Goal: Use online tool/utility: Utilize a website feature to perform a specific function

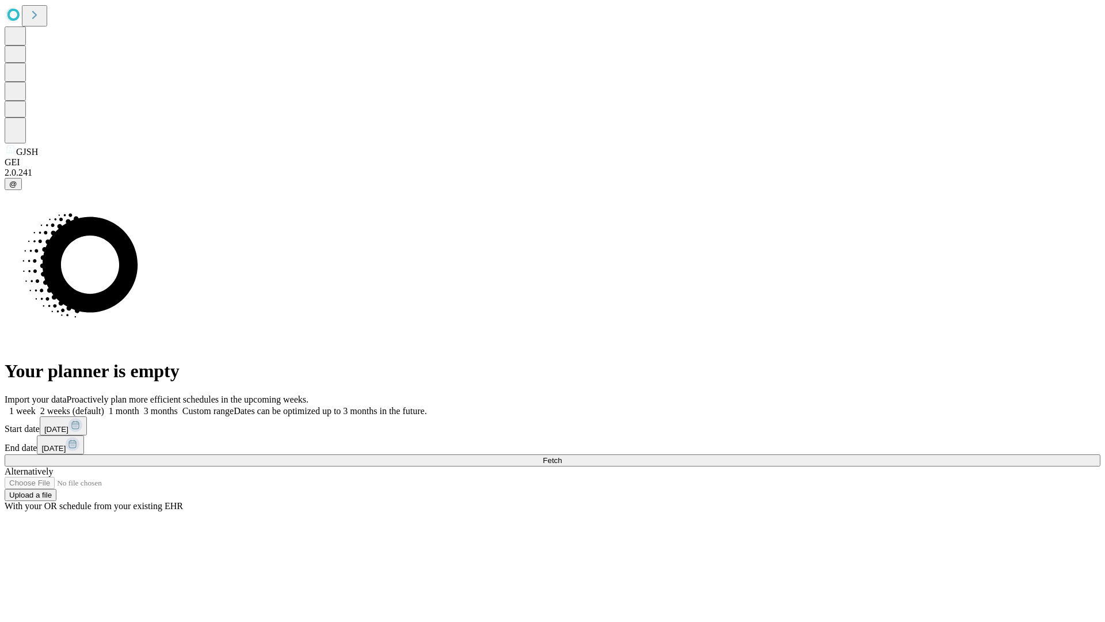
click at [562, 456] on span "Fetch" at bounding box center [552, 460] width 19 height 9
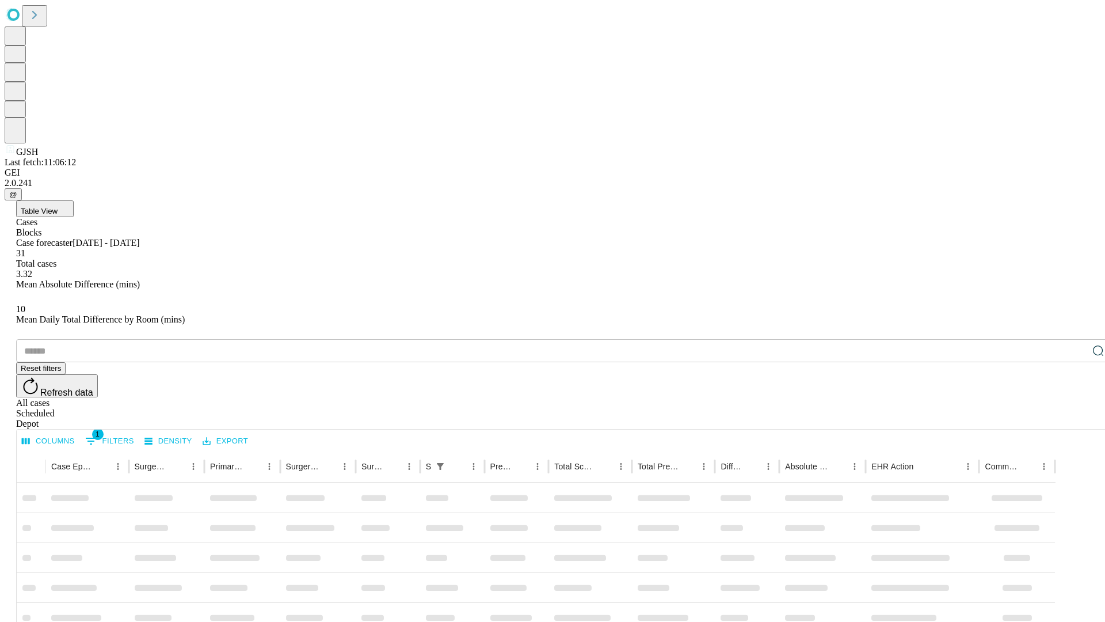
click at [58, 207] on span "Table View" at bounding box center [39, 211] width 37 height 9
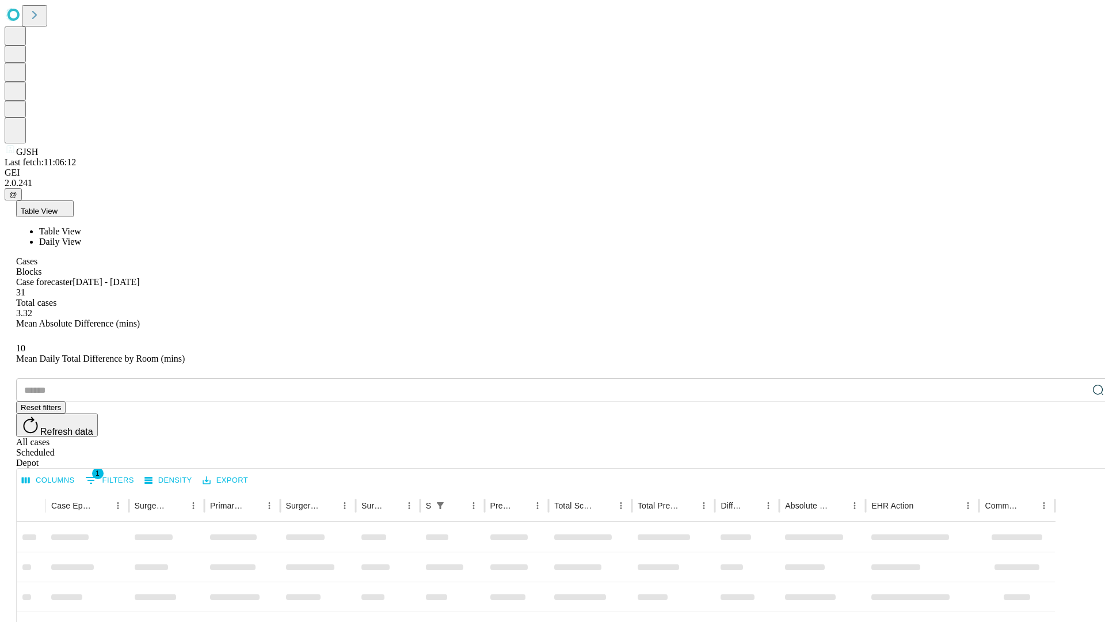
click at [81, 237] on span "Daily View" at bounding box center [60, 242] width 42 height 10
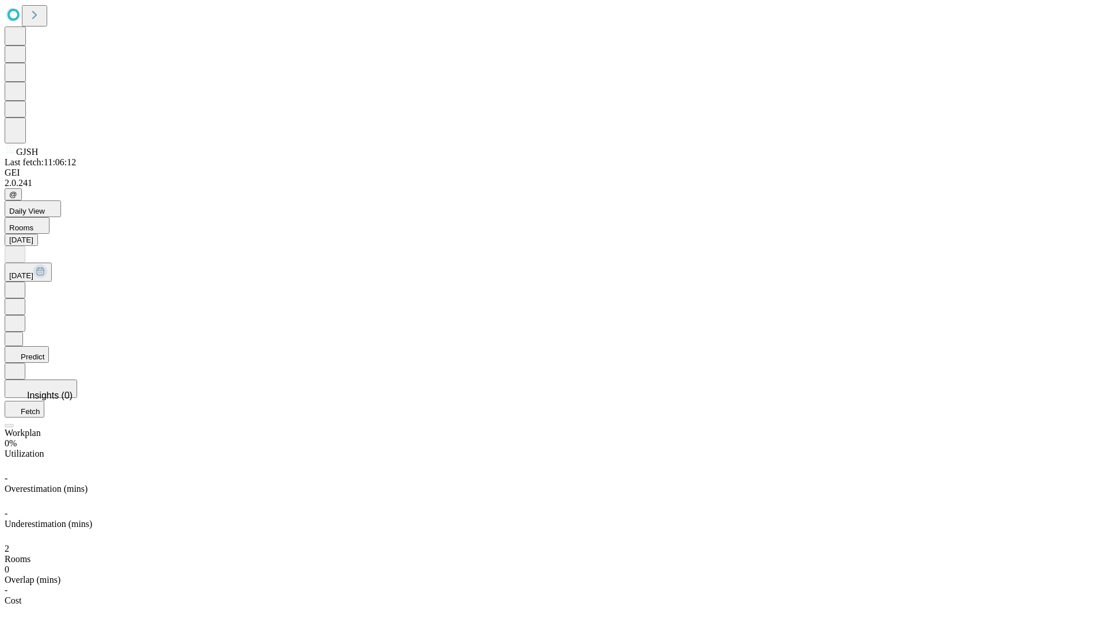
click at [49, 346] on button "Predict" at bounding box center [27, 354] width 44 height 17
